Goal: Book appointment/travel/reservation

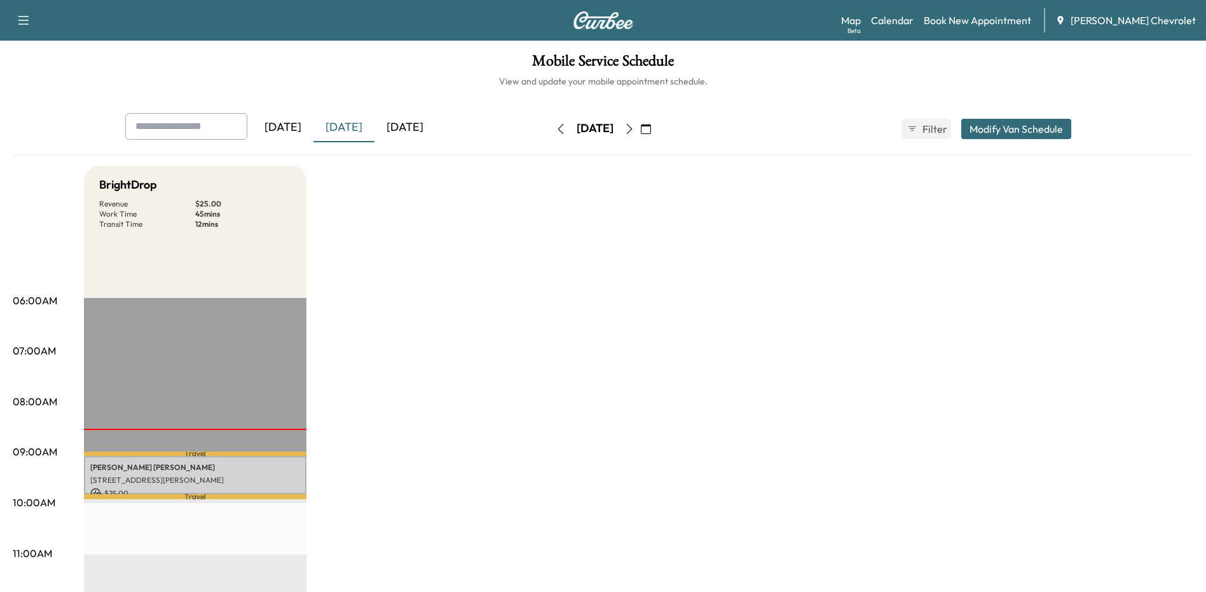
click at [634, 129] on icon "button" at bounding box center [629, 129] width 10 height 10
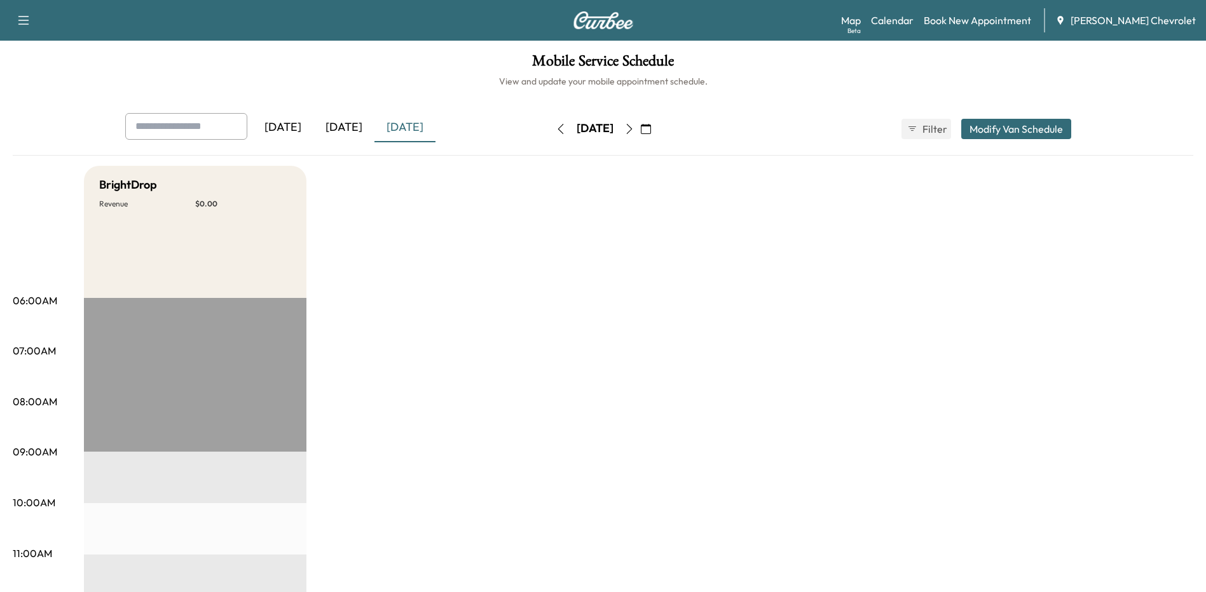
click at [634, 129] on icon "button" at bounding box center [629, 129] width 10 height 10
click at [640, 129] on button "button" at bounding box center [629, 129] width 22 height 20
click at [634, 129] on icon "button" at bounding box center [629, 129] width 10 height 10
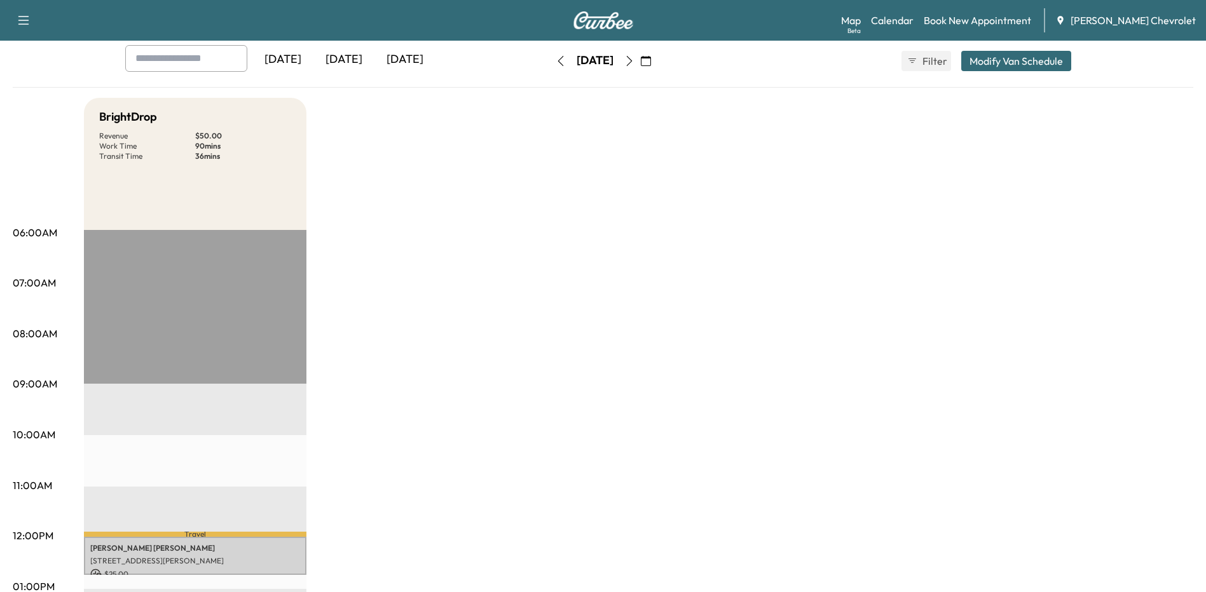
scroll to position [191, 0]
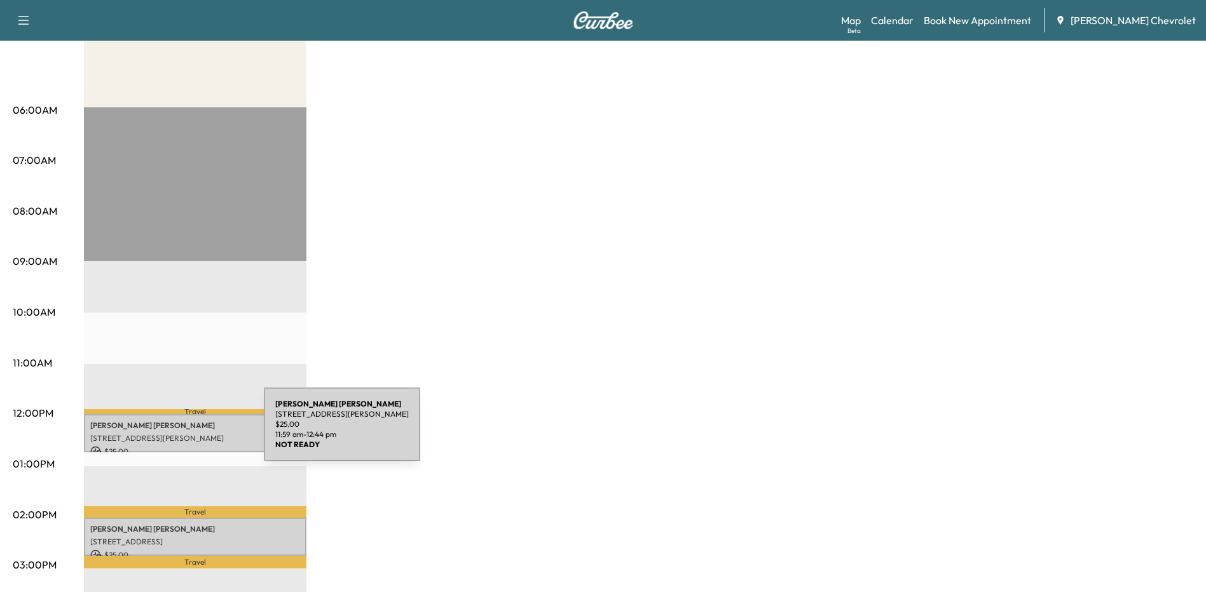
click at [168, 433] on p "[STREET_ADDRESS][PERSON_NAME]" at bounding box center [195, 438] width 210 height 10
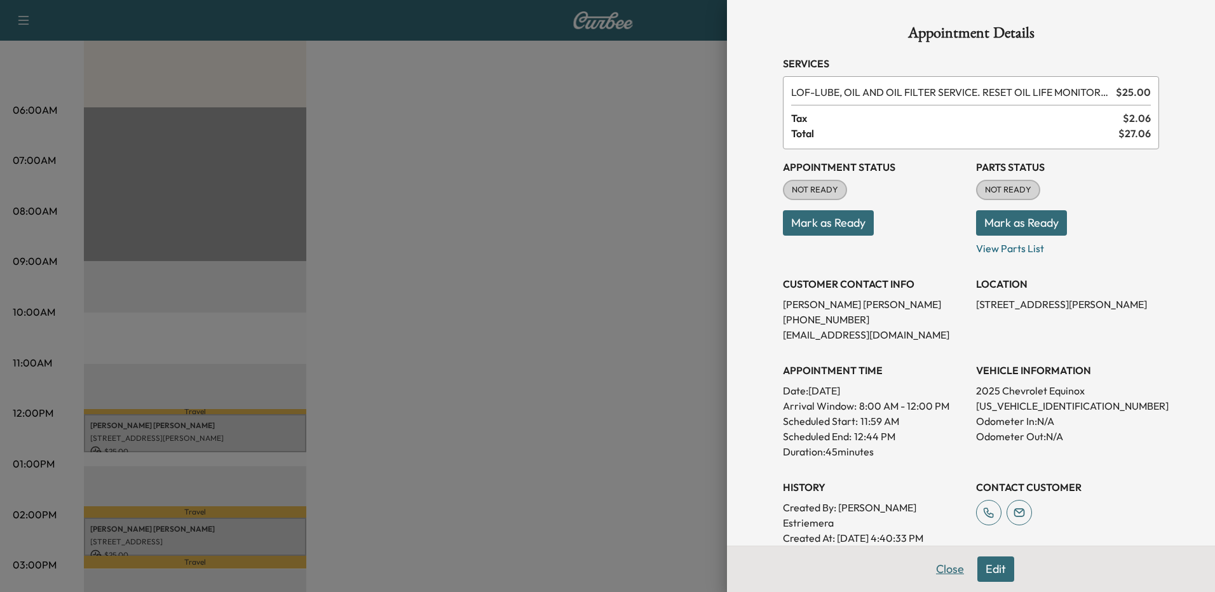
click at [940, 568] on button "Close" at bounding box center [950, 569] width 44 height 25
